Goal: Find specific page/section: Find specific page/section

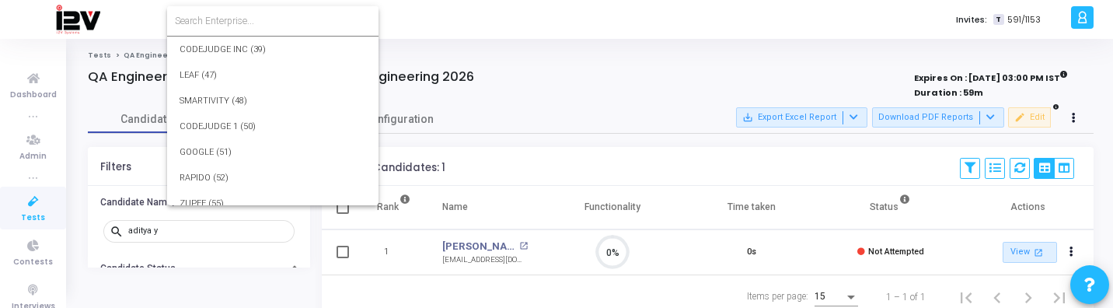
click at [255, 25] on input at bounding box center [273, 21] width 196 height 14
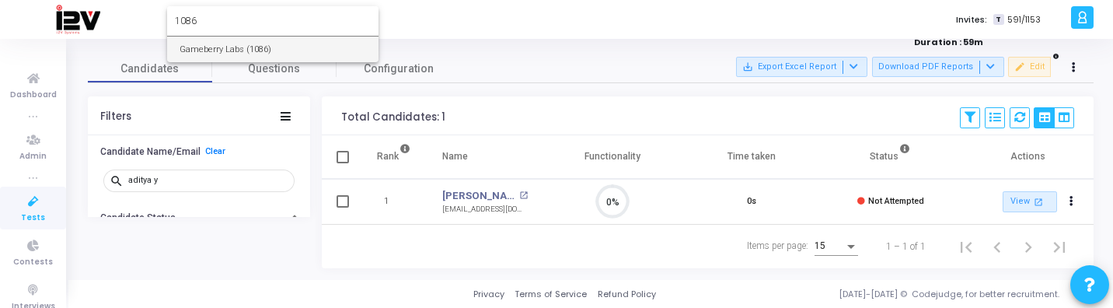
type input "1086"
click at [26, 199] on div at bounding box center [556, 154] width 1113 height 308
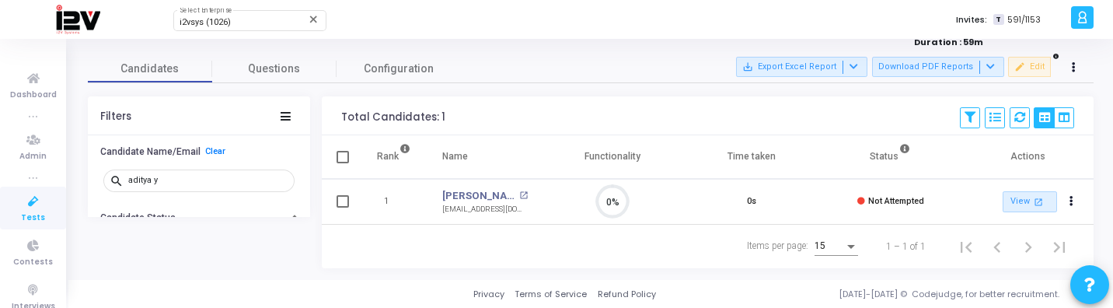
click at [26, 199] on icon at bounding box center [33, 201] width 33 height 19
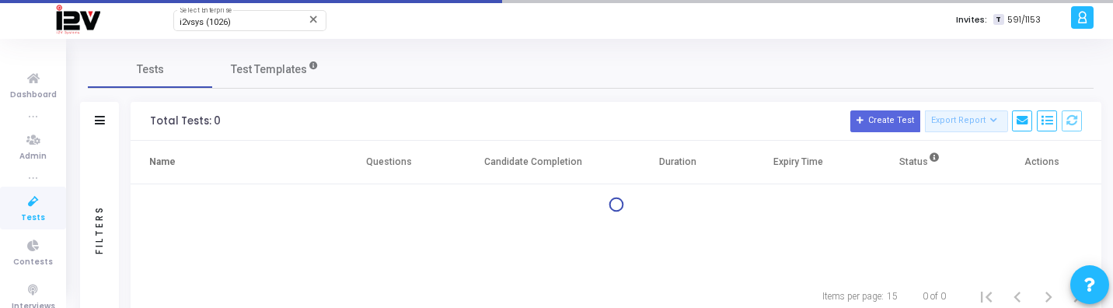
click at [26, 199] on icon at bounding box center [33, 201] width 33 height 19
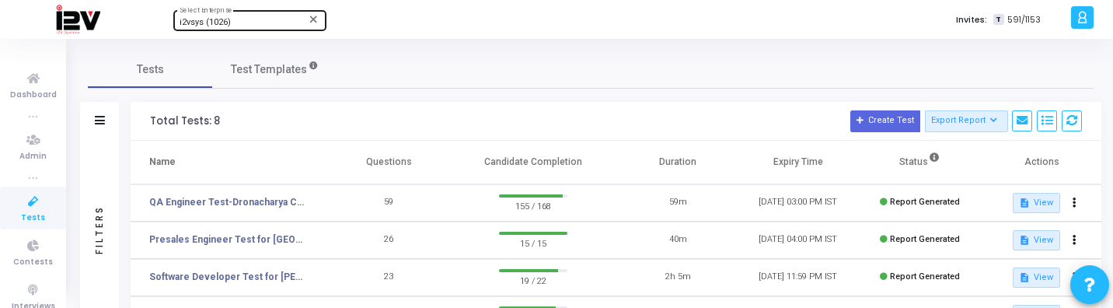
click at [246, 22] on div "i2vsys (1026)" at bounding box center [243, 22] width 126 height 9
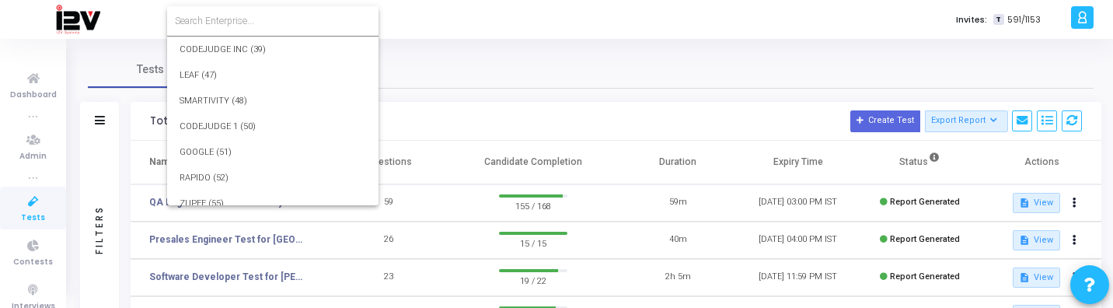
scroll to position [23131, 0]
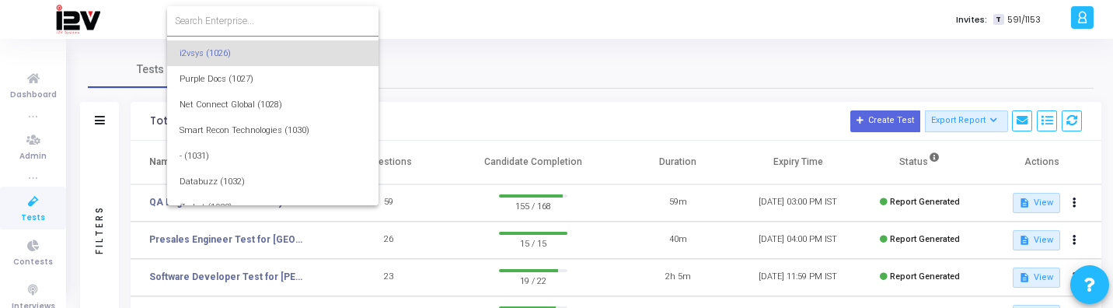
click at [249, 20] on input at bounding box center [273, 21] width 196 height 14
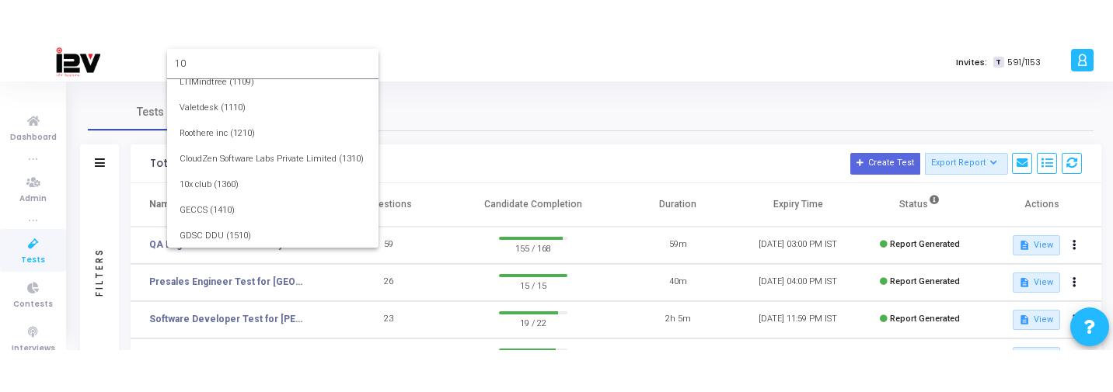
scroll to position [0, 0]
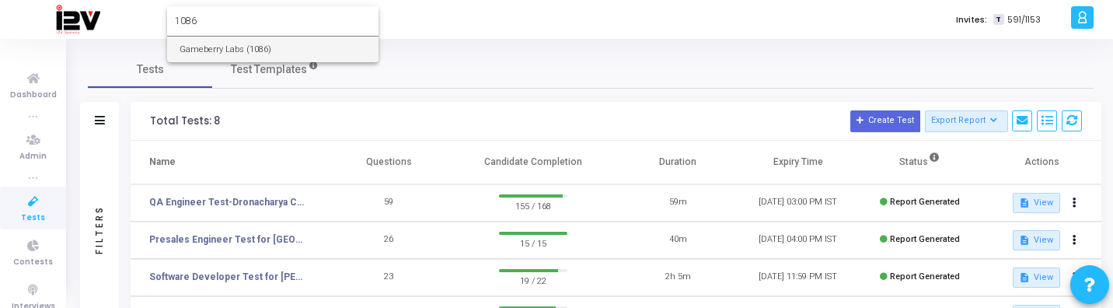
type input "1086"
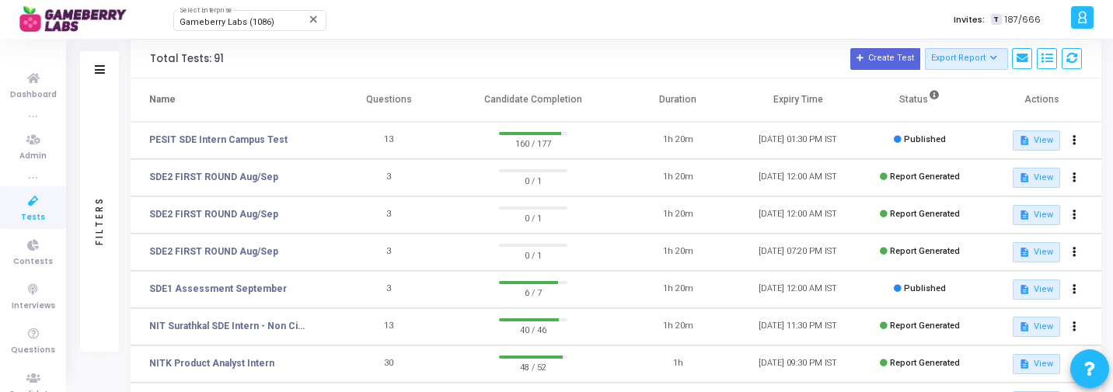
scroll to position [65, 0]
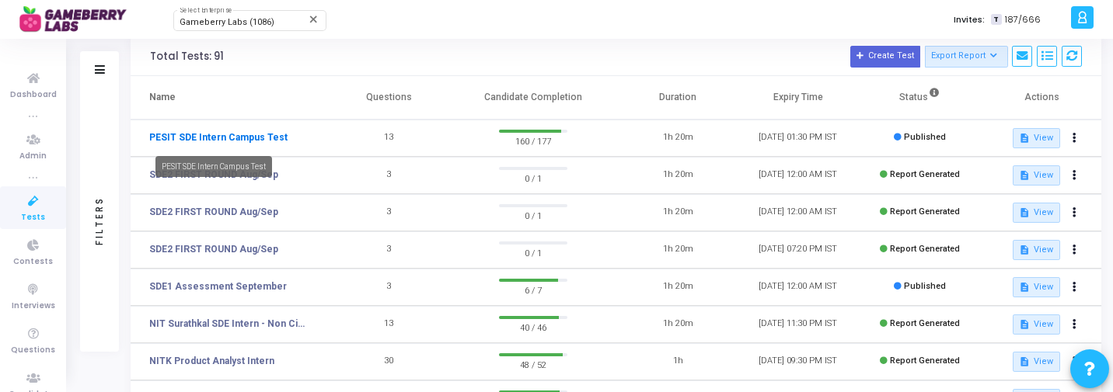
click at [249, 140] on link "PESIT SDE Intern Campus Test" at bounding box center [218, 138] width 138 height 14
